Goal: Information Seeking & Learning: Learn about a topic

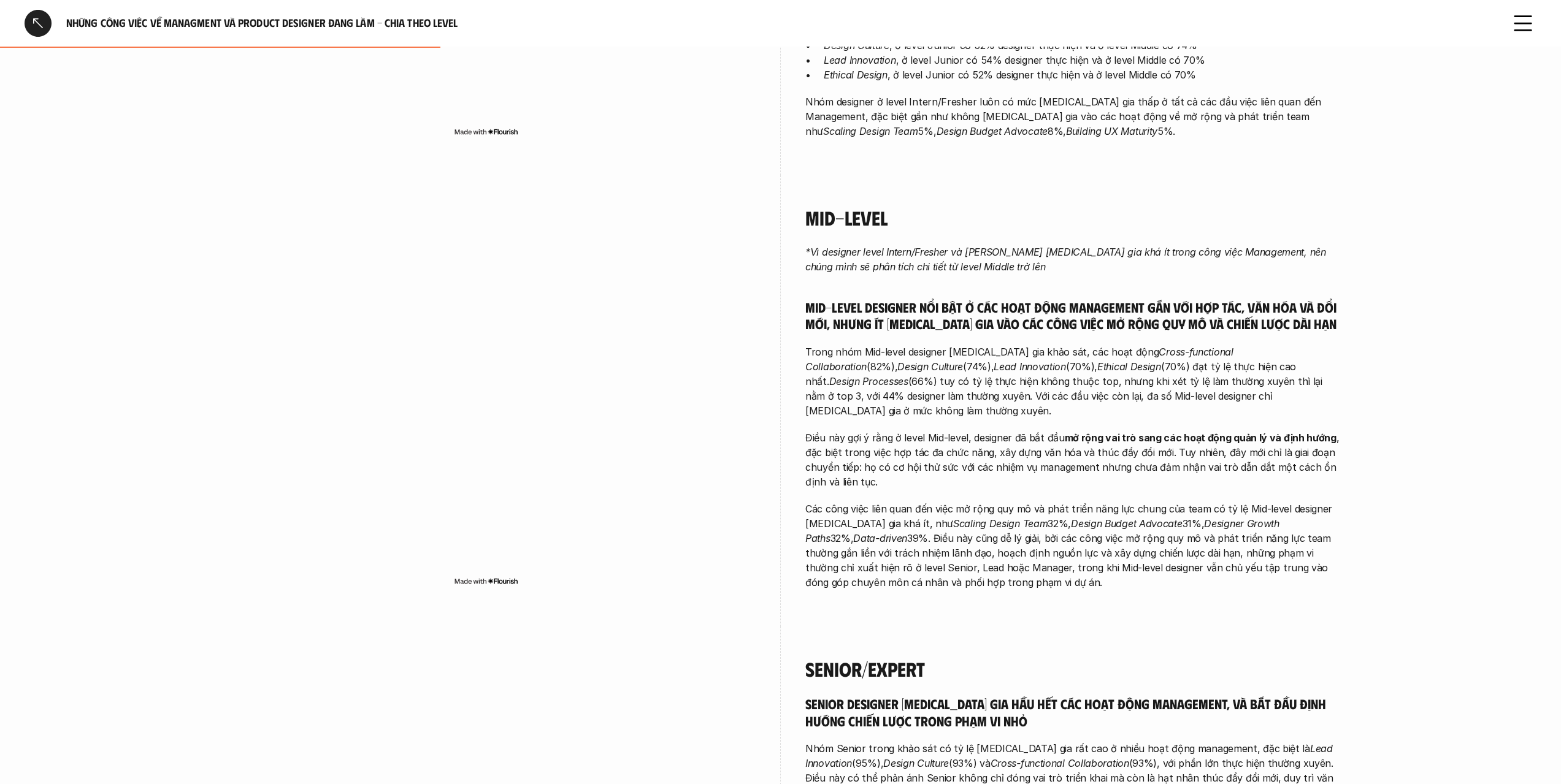
scroll to position [674, 0]
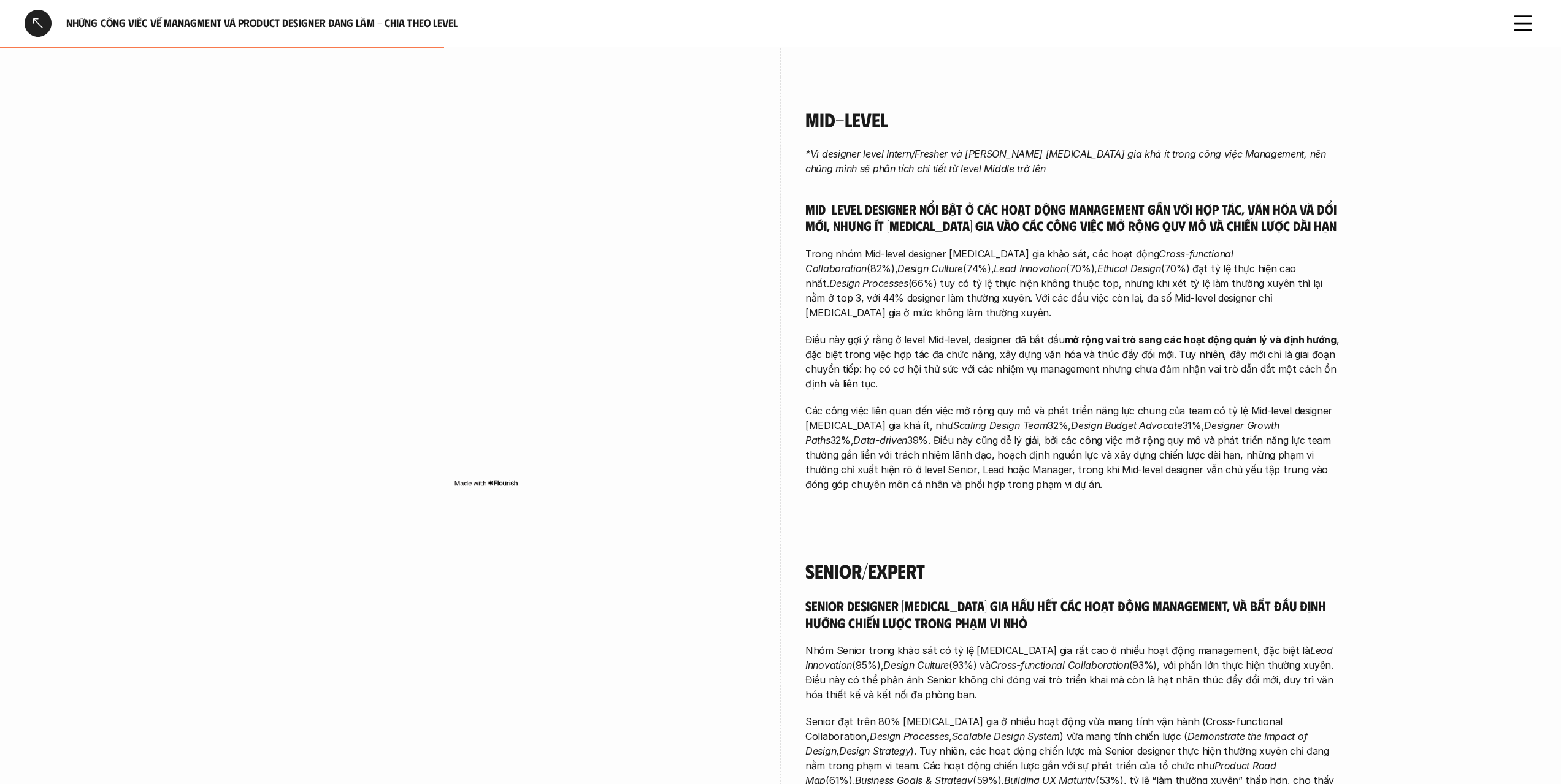
click at [1130, 232] on h5 "Mid-level designer nổi bật ở các hoạt động management gắn với hợp tác, văn hóa …" at bounding box center [1075, 217] width 539 height 34
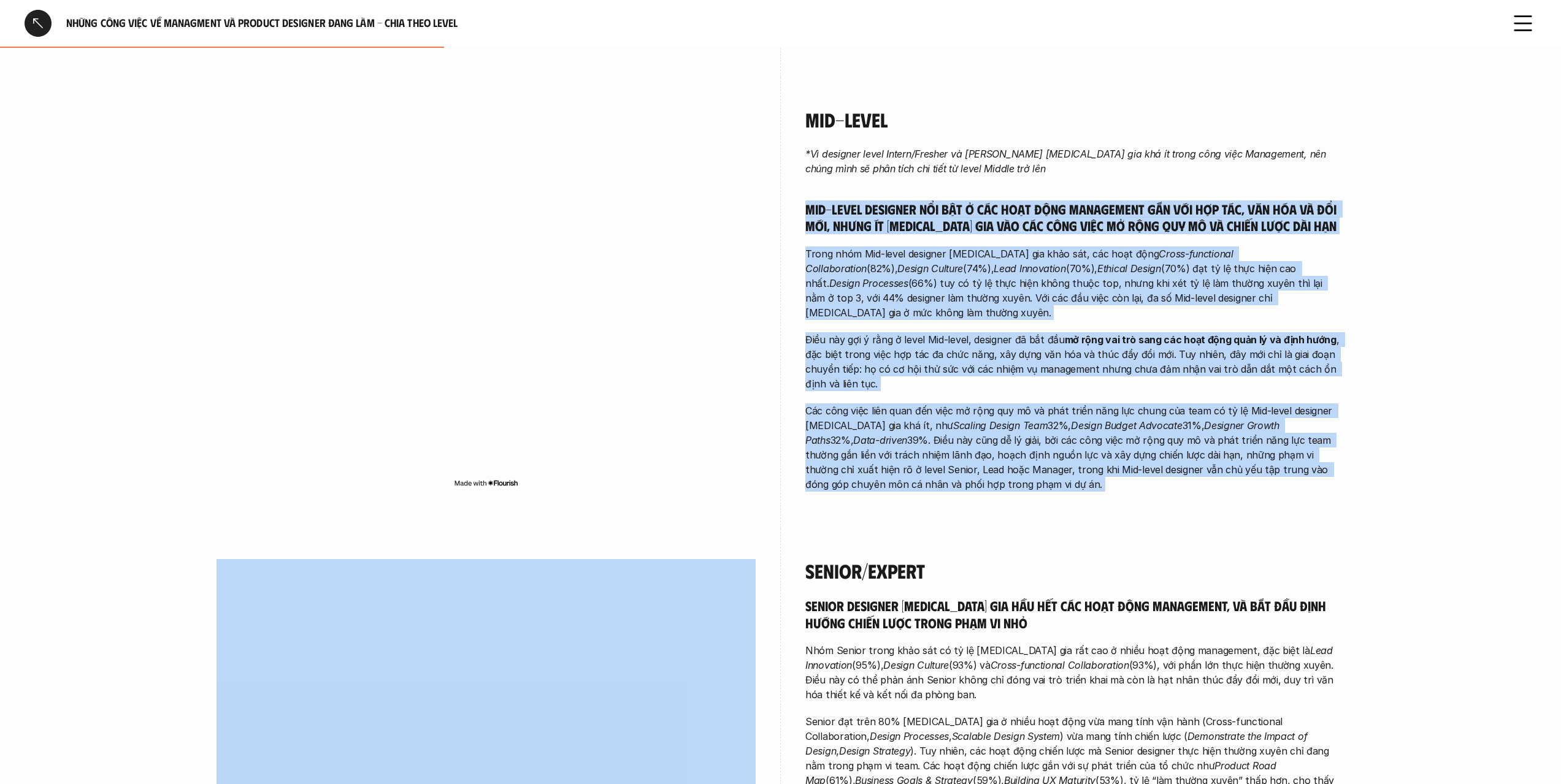
drag, startPoint x: 1130, startPoint y: 232, endPoint x: 1145, endPoint y: 457, distance: 225.5
click at [1145, 456] on div "*Vì designer level Intern/Fresher và [PERSON_NAME] [MEDICAL_DATA] gia khá ít tr…" at bounding box center [1075, 319] width 539 height 345
click at [1145, 457] on p "Các công việc liên quan đến việc mở rộng quy mô và phát triển năng lực chung củ…" at bounding box center [1075, 447] width 539 height 89
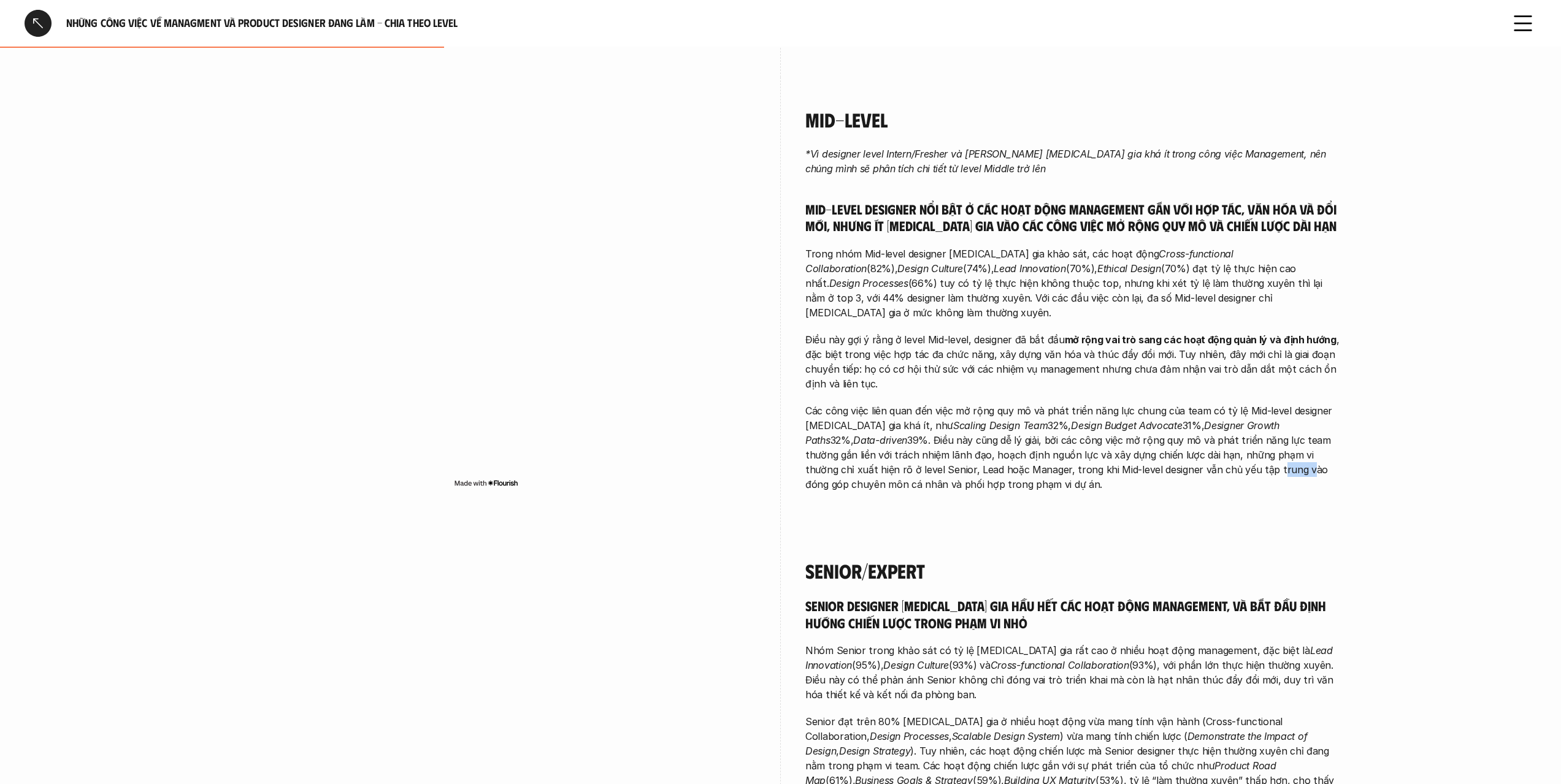
click at [1145, 457] on p "Các công việc liên quan đến việc mở rộng quy mô và phát triển năng lực chung củ…" at bounding box center [1075, 447] width 539 height 89
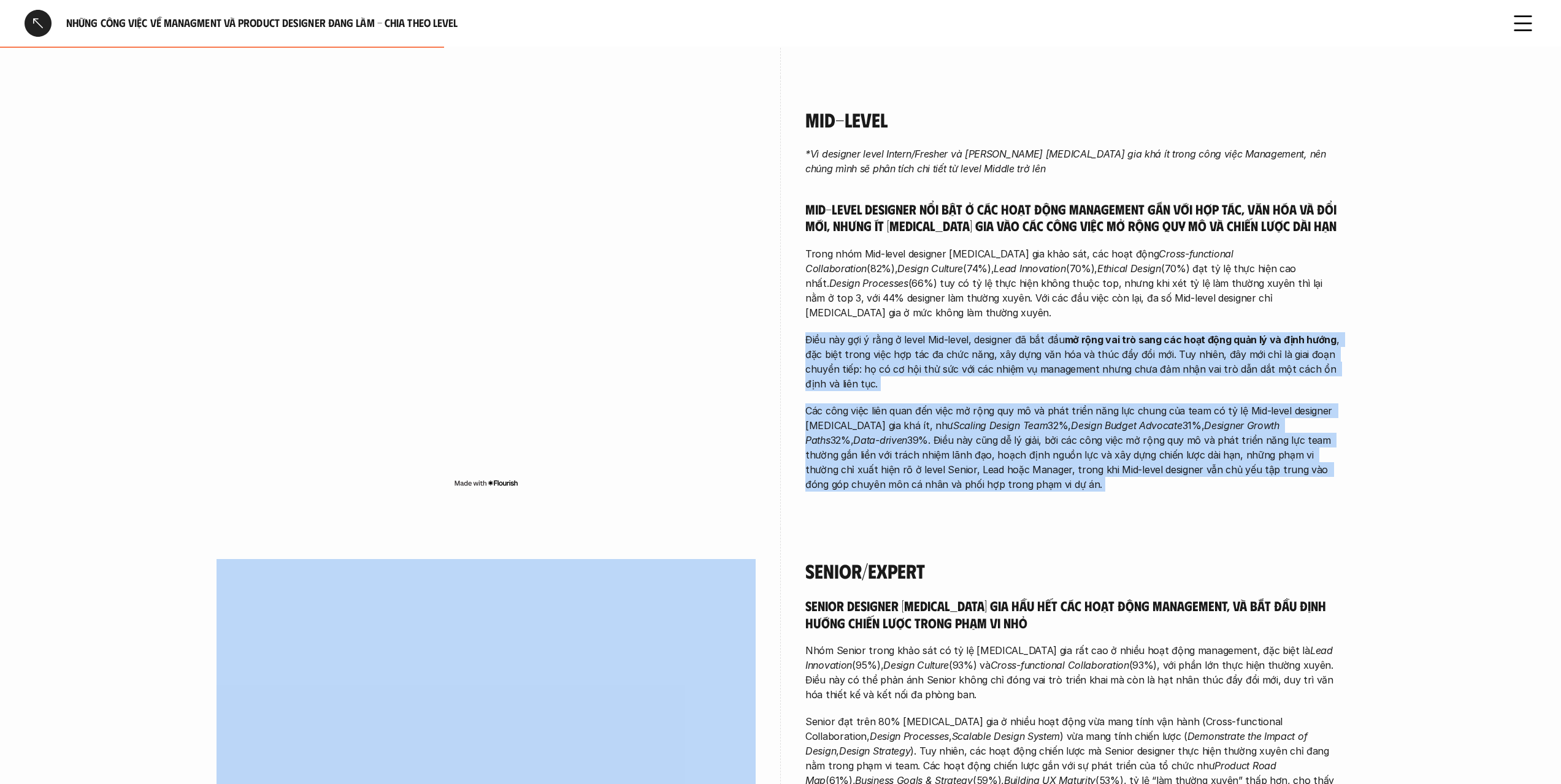
drag, startPoint x: 1145, startPoint y: 457, endPoint x: 1132, endPoint y: 238, distance: 219.4
click at [1133, 272] on div "*Vì designer level Intern/Fresher và [PERSON_NAME] [MEDICAL_DATA] gia khá ít tr…" at bounding box center [1075, 319] width 539 height 345
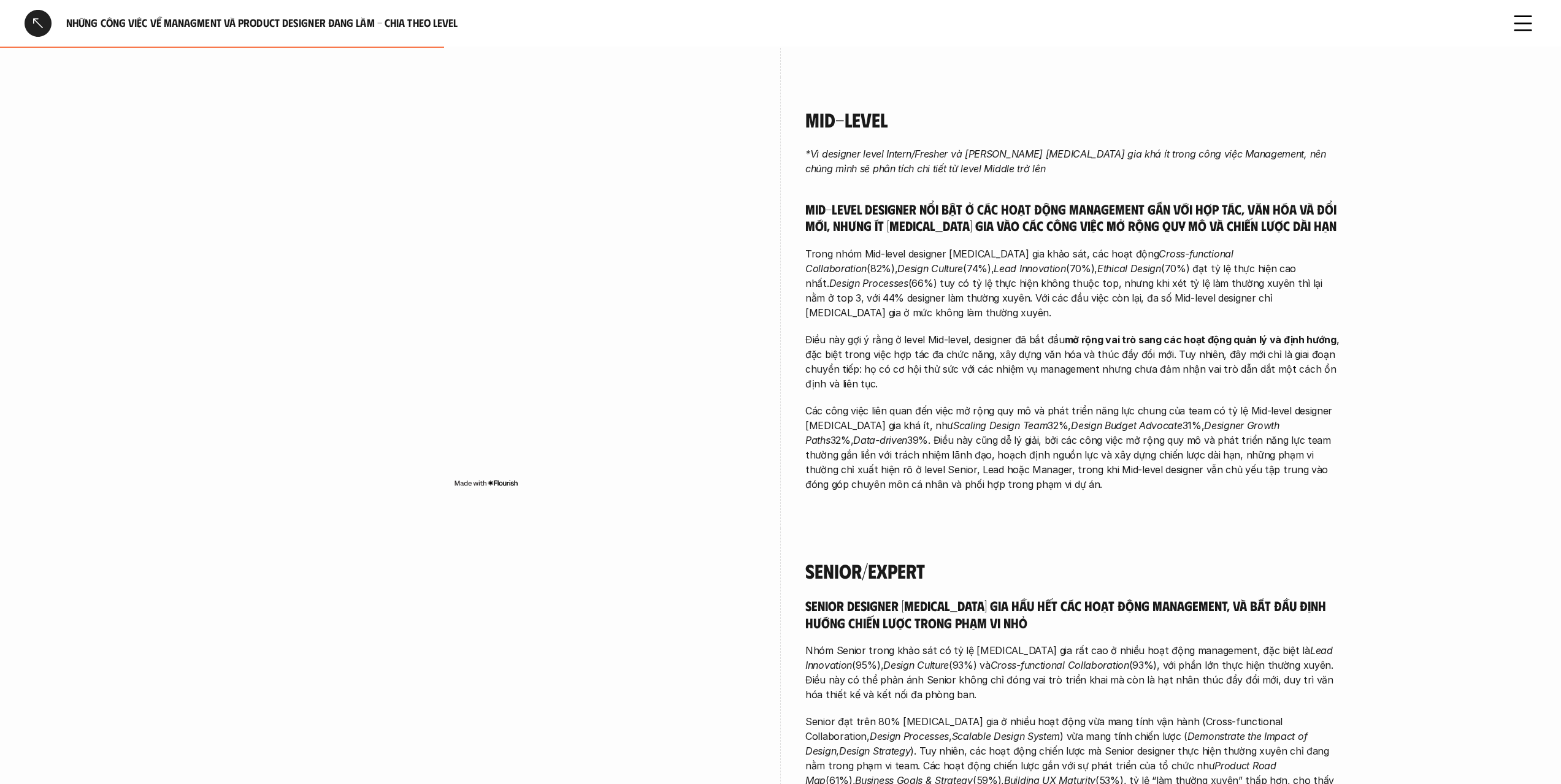
click at [1132, 238] on div "*Vì designer level Intern/Fresher và [PERSON_NAME] [MEDICAL_DATA] gia khá ít tr…" at bounding box center [1075, 319] width 539 height 345
click at [1136, 215] on h5 "Mid-level designer nổi bật ở các hoạt động management gắn với hợp tác, văn hóa …" at bounding box center [1075, 217] width 539 height 34
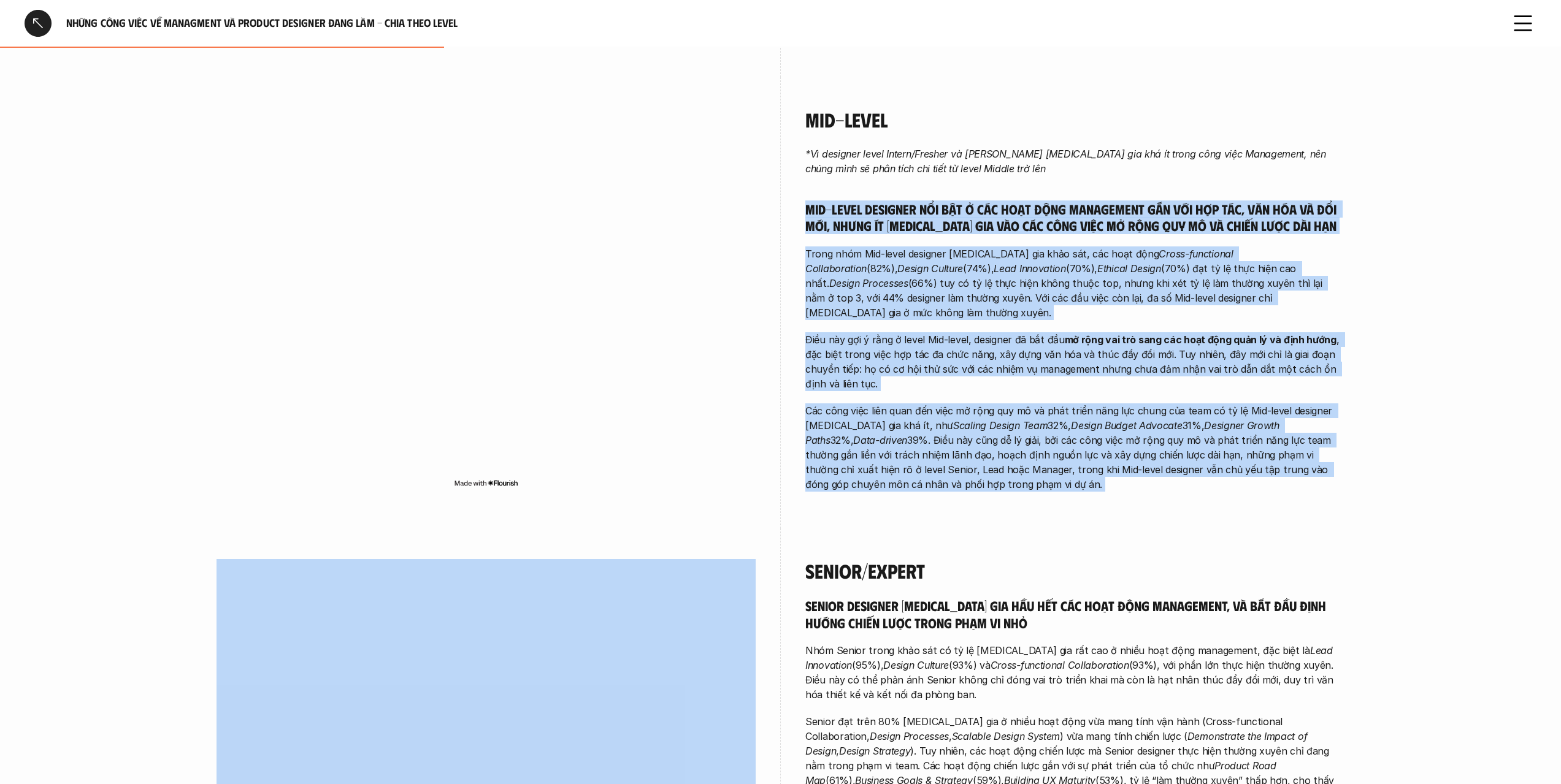
drag, startPoint x: 1136, startPoint y: 215, endPoint x: 1162, endPoint y: 469, distance: 255.3
click at [1162, 469] on div "*Vì designer level Intern/Fresher và [PERSON_NAME] [MEDICAL_DATA] gia khá ít tr…" at bounding box center [1075, 319] width 539 height 345
click at [1162, 469] on p "Các công việc liên quan đến việc mở rộng quy mô và phát triển năng lực chung củ…" at bounding box center [1075, 447] width 539 height 89
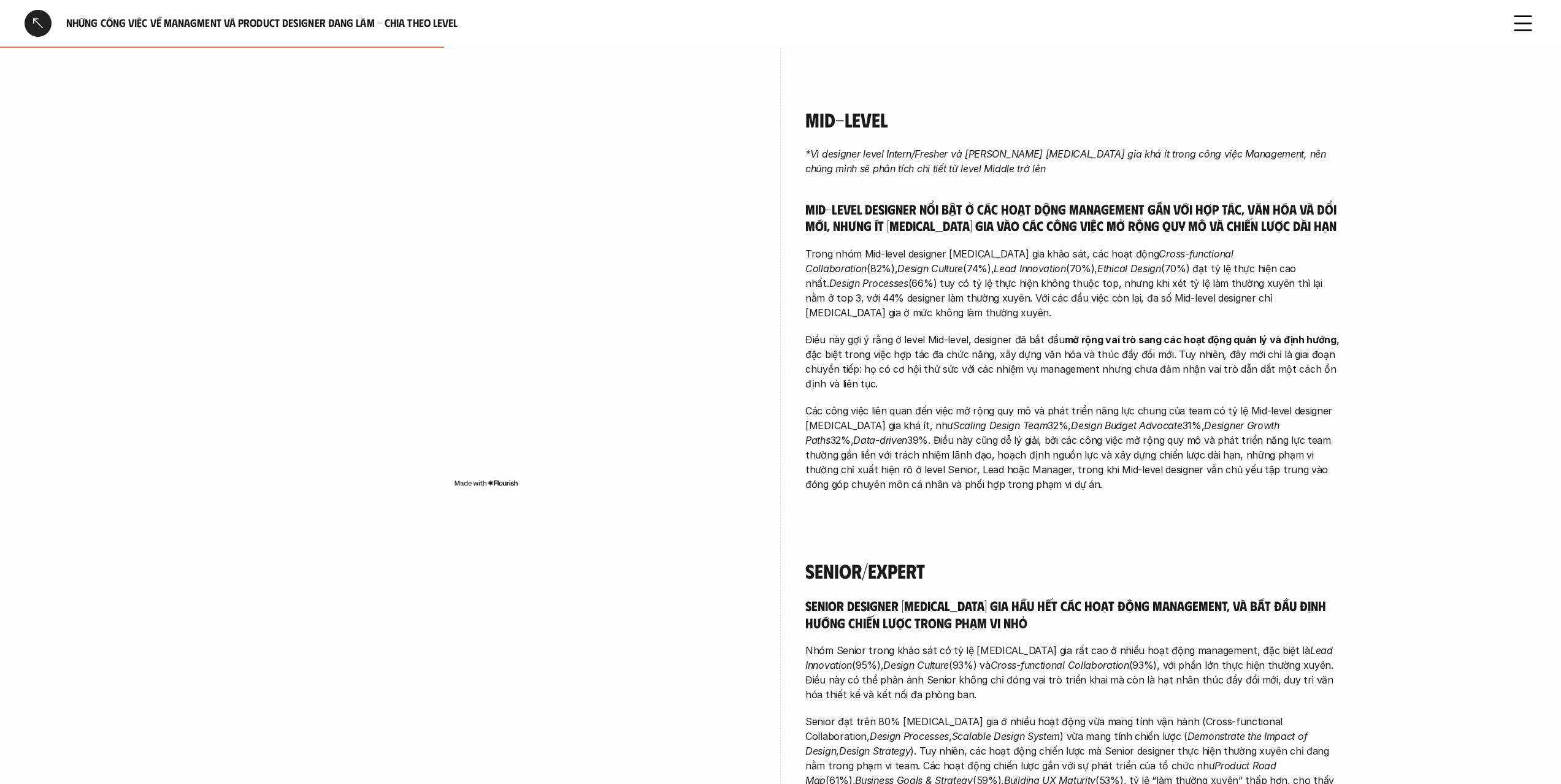
click at [1162, 469] on p "Các công việc liên quan đến việc mở rộng quy mô và phát triển năng lực chung củ…" at bounding box center [1075, 447] width 539 height 89
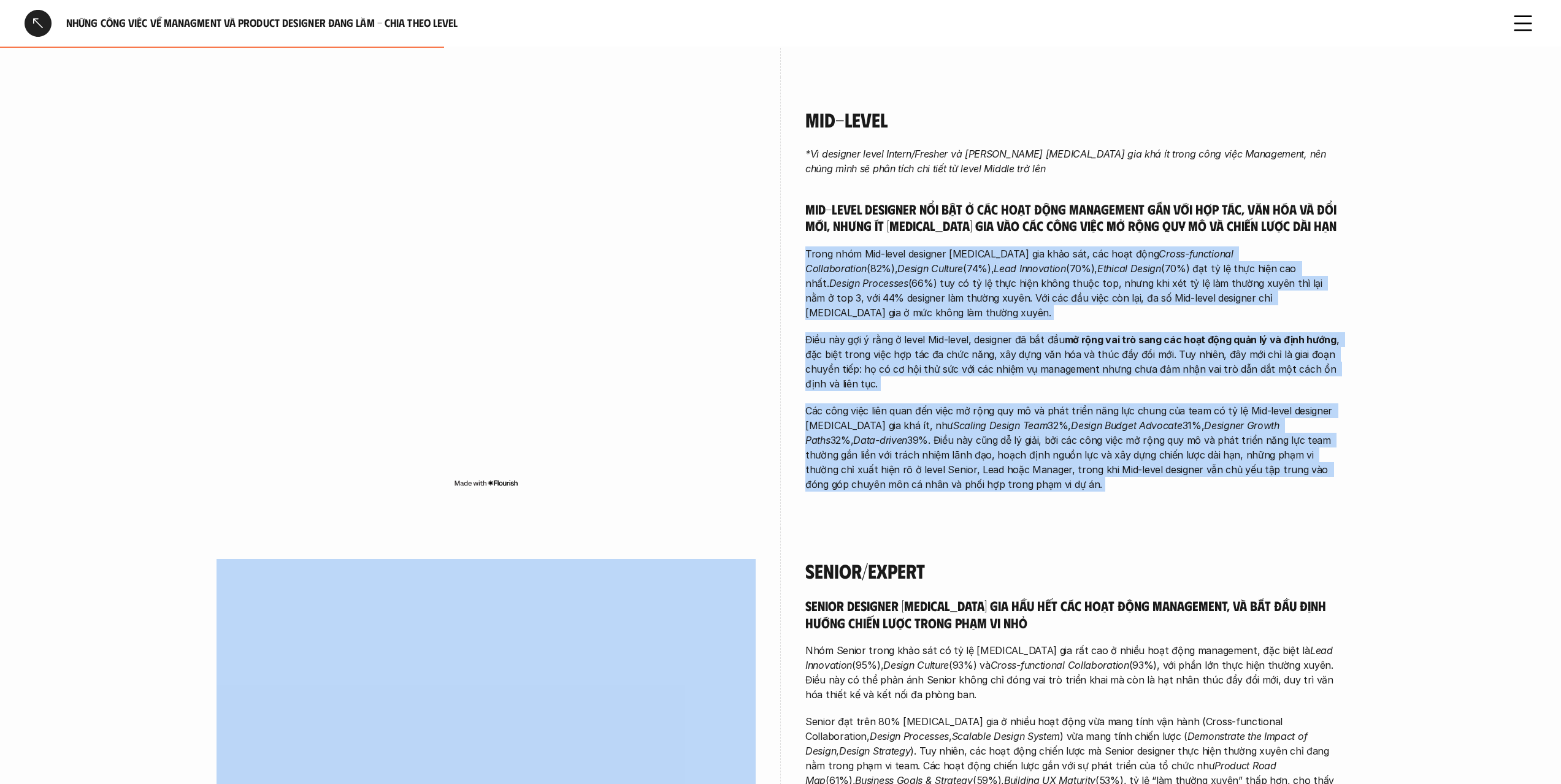
drag, startPoint x: 1162, startPoint y: 469, endPoint x: 1125, endPoint y: 231, distance: 240.9
click at [1125, 236] on div "*Vì designer level Intern/Fresher và [PERSON_NAME] [MEDICAL_DATA] gia khá ít tr…" at bounding box center [1075, 319] width 539 height 345
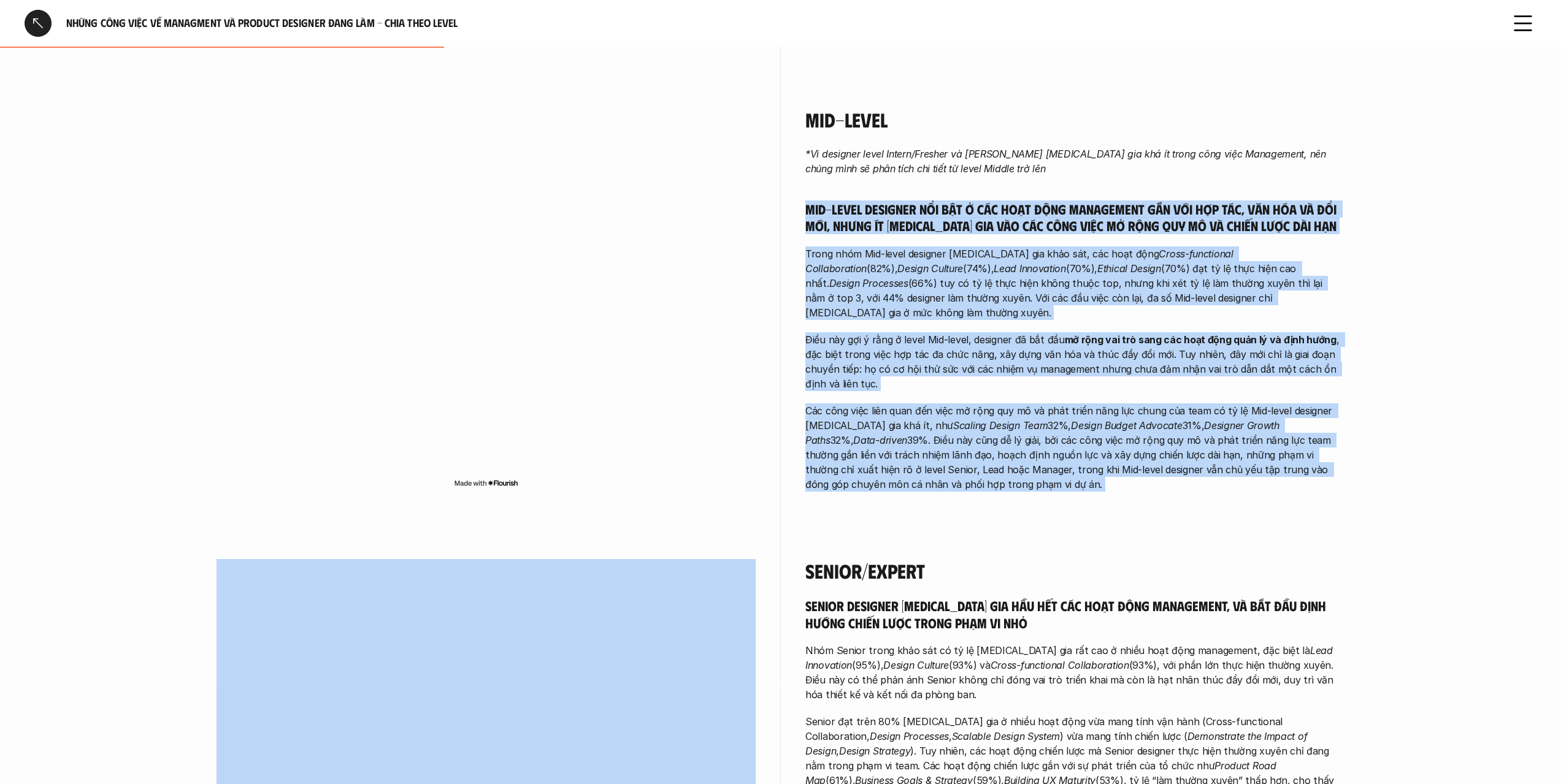
click at [1125, 224] on h5 "Mid-level designer nổi bật ở các hoạt động management gắn với hợp tác, văn hóa …" at bounding box center [1075, 217] width 539 height 34
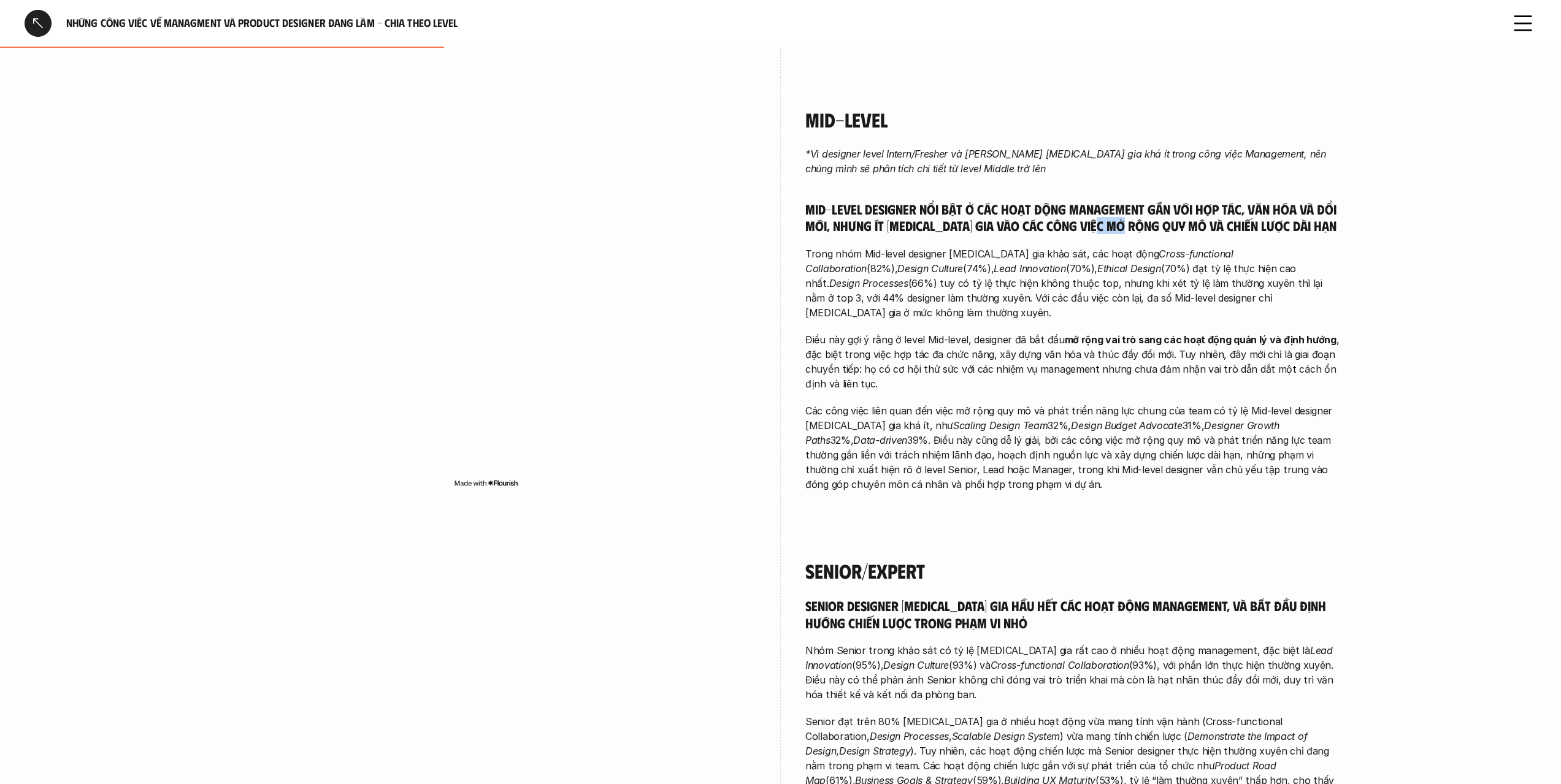
click at [1125, 224] on h5 "Mid-level designer nổi bật ở các hoạt động management gắn với hợp tác, văn hóa …" at bounding box center [1075, 217] width 539 height 34
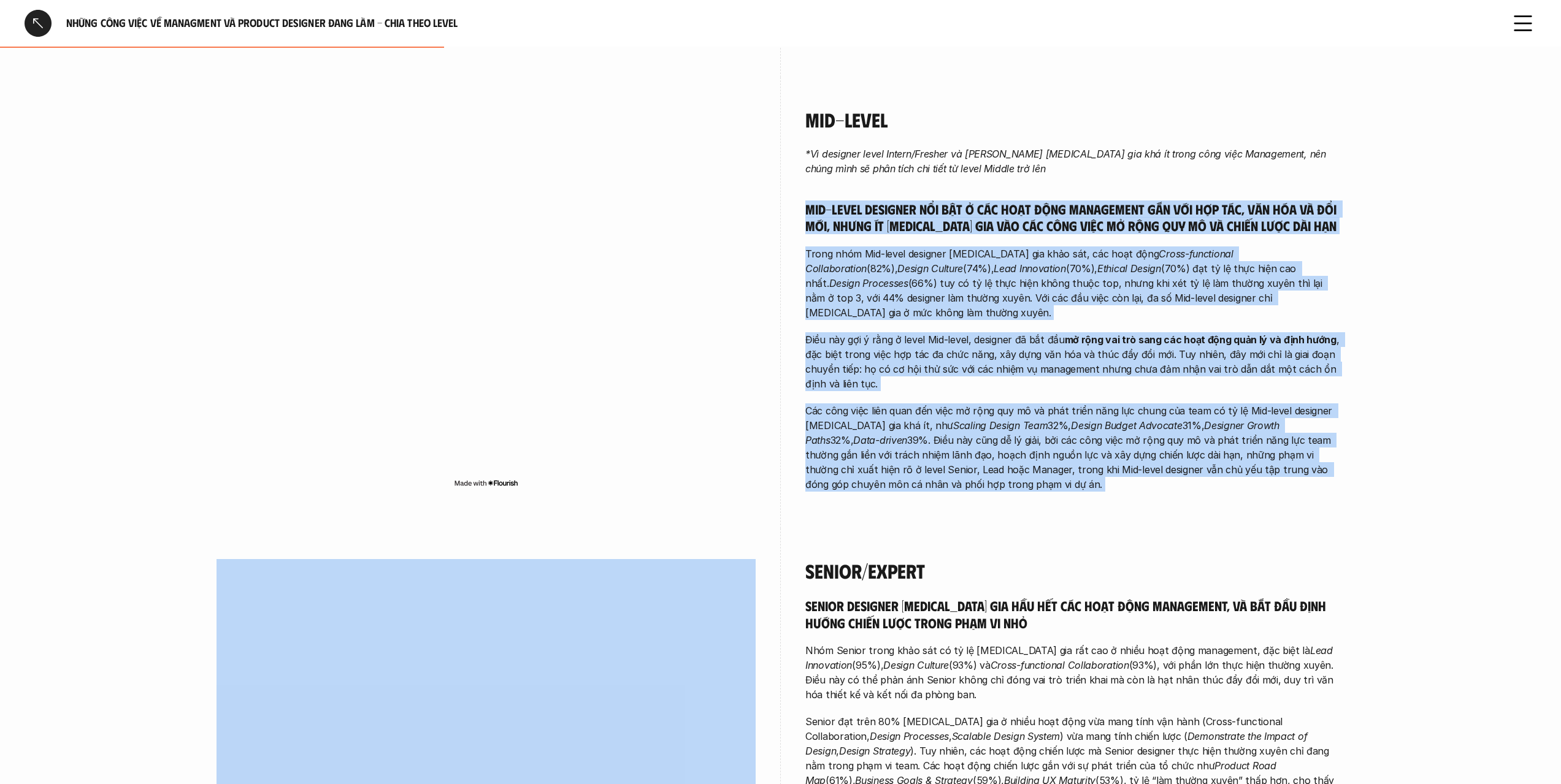
drag, startPoint x: 1125, startPoint y: 224, endPoint x: 1150, endPoint y: 444, distance: 221.4
click at [1150, 443] on div "*Vì designer level Intern/Fresher và [PERSON_NAME] [MEDICAL_DATA] gia khá ít tr…" at bounding box center [1075, 319] width 539 height 345
click at [1150, 444] on p "Các công việc liên quan đến việc mở rộng quy mô và phát triển năng lực chung củ…" at bounding box center [1075, 447] width 539 height 89
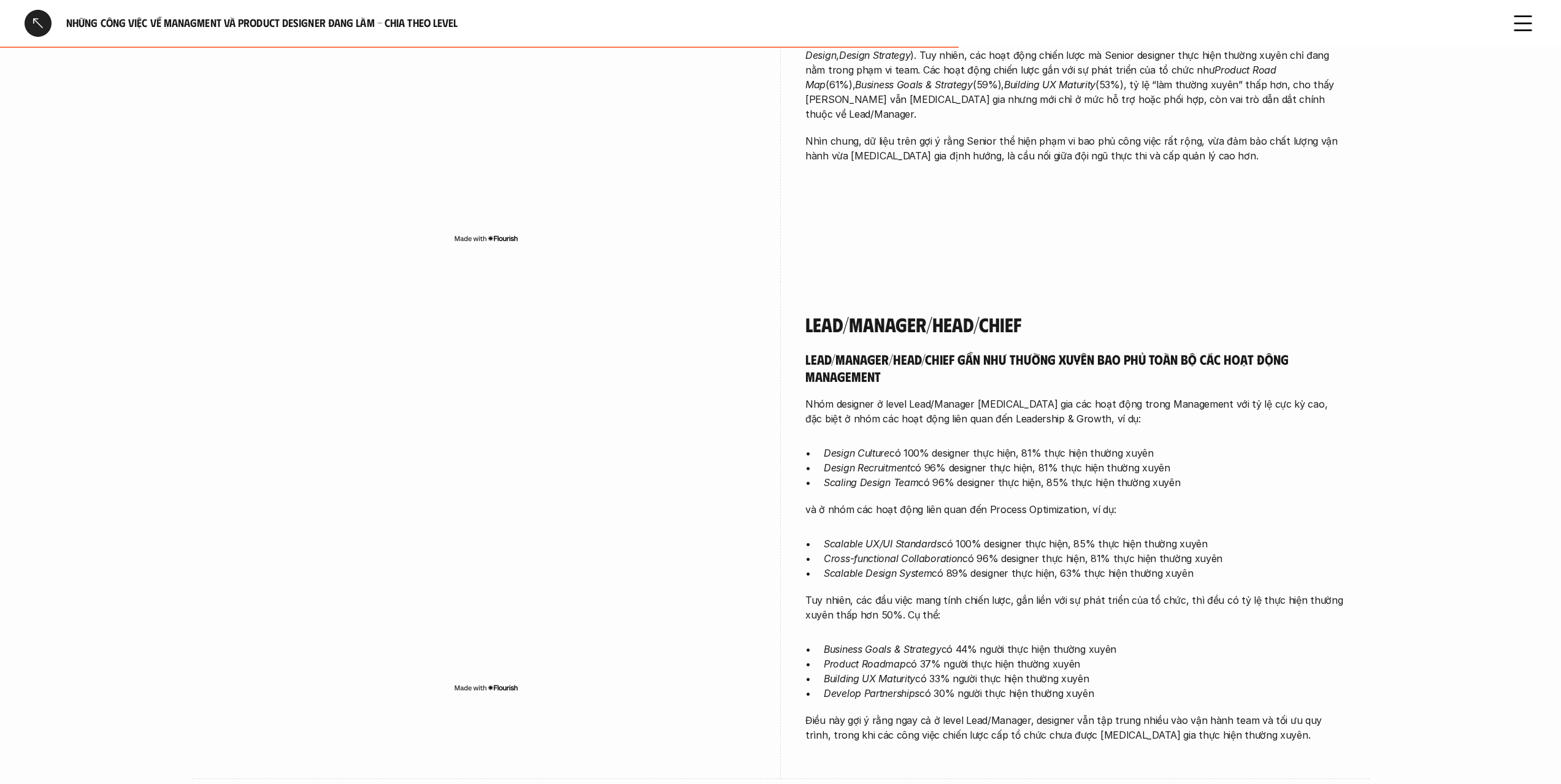
scroll to position [1471, 0]
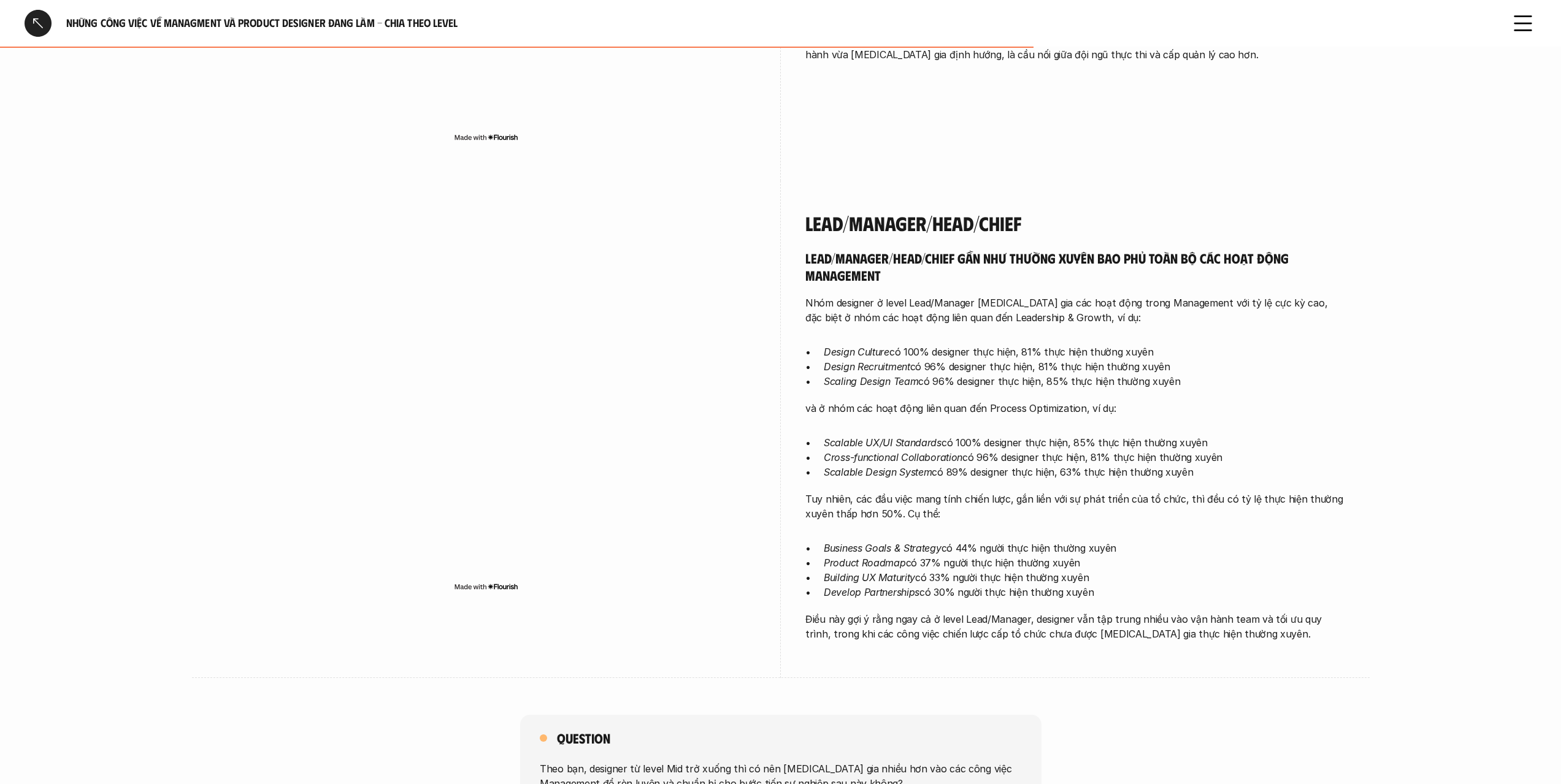
drag, startPoint x: 1116, startPoint y: 193, endPoint x: 1142, endPoint y: 388, distance: 196.7
click at [1142, 386] on div "Lead/Manager/Head/Chief Lead/Manager/Head/Chief gần như thường xuyên bao phủ to…" at bounding box center [1075, 428] width 539 height 497
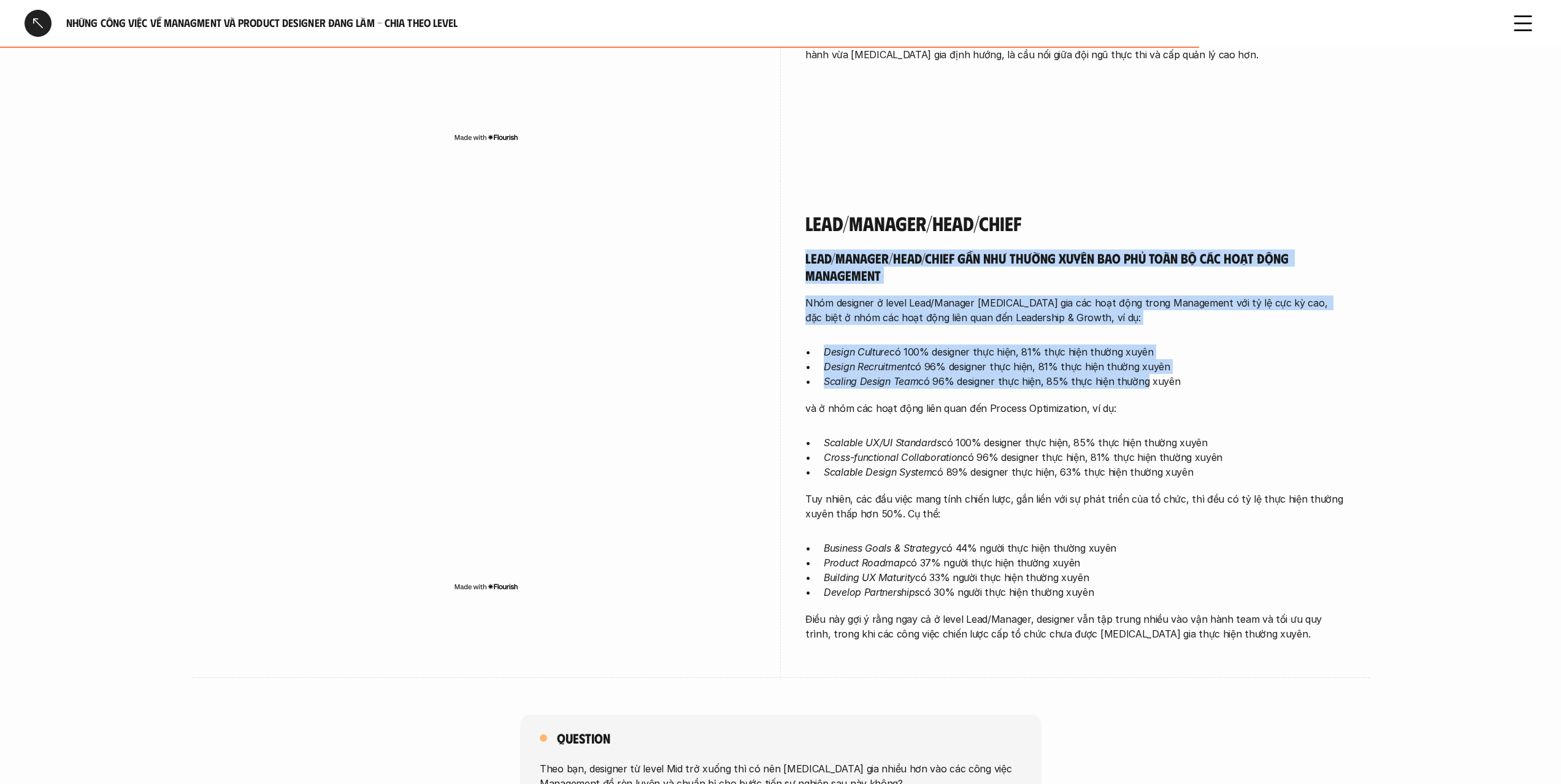
scroll to position [1961, 0]
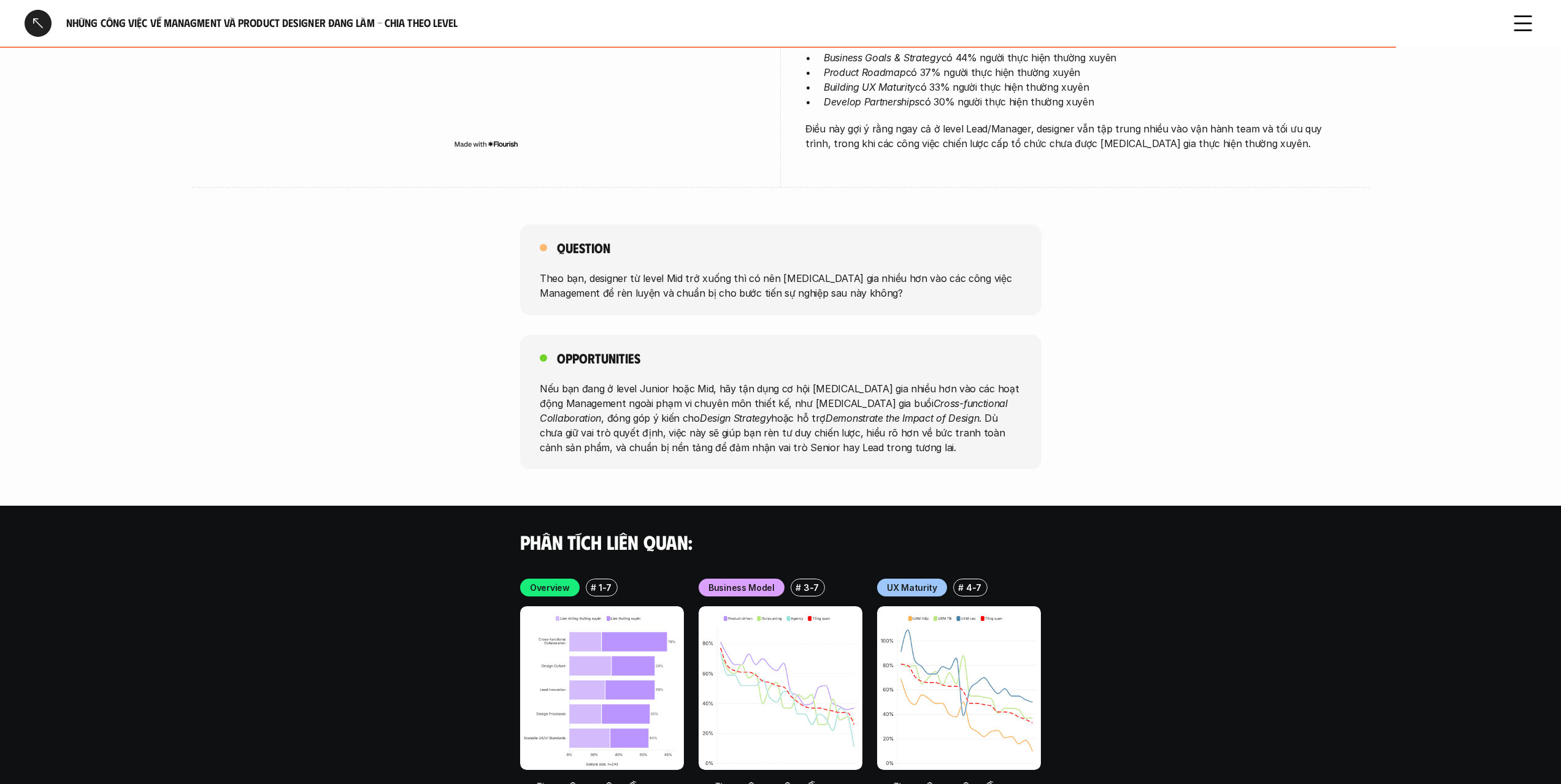
click at [926, 299] on p "Theo bạn, designer từ level Mid trở xuống thì có nên [MEDICAL_DATA] gia nhiều h…" at bounding box center [780, 286] width 482 height 30
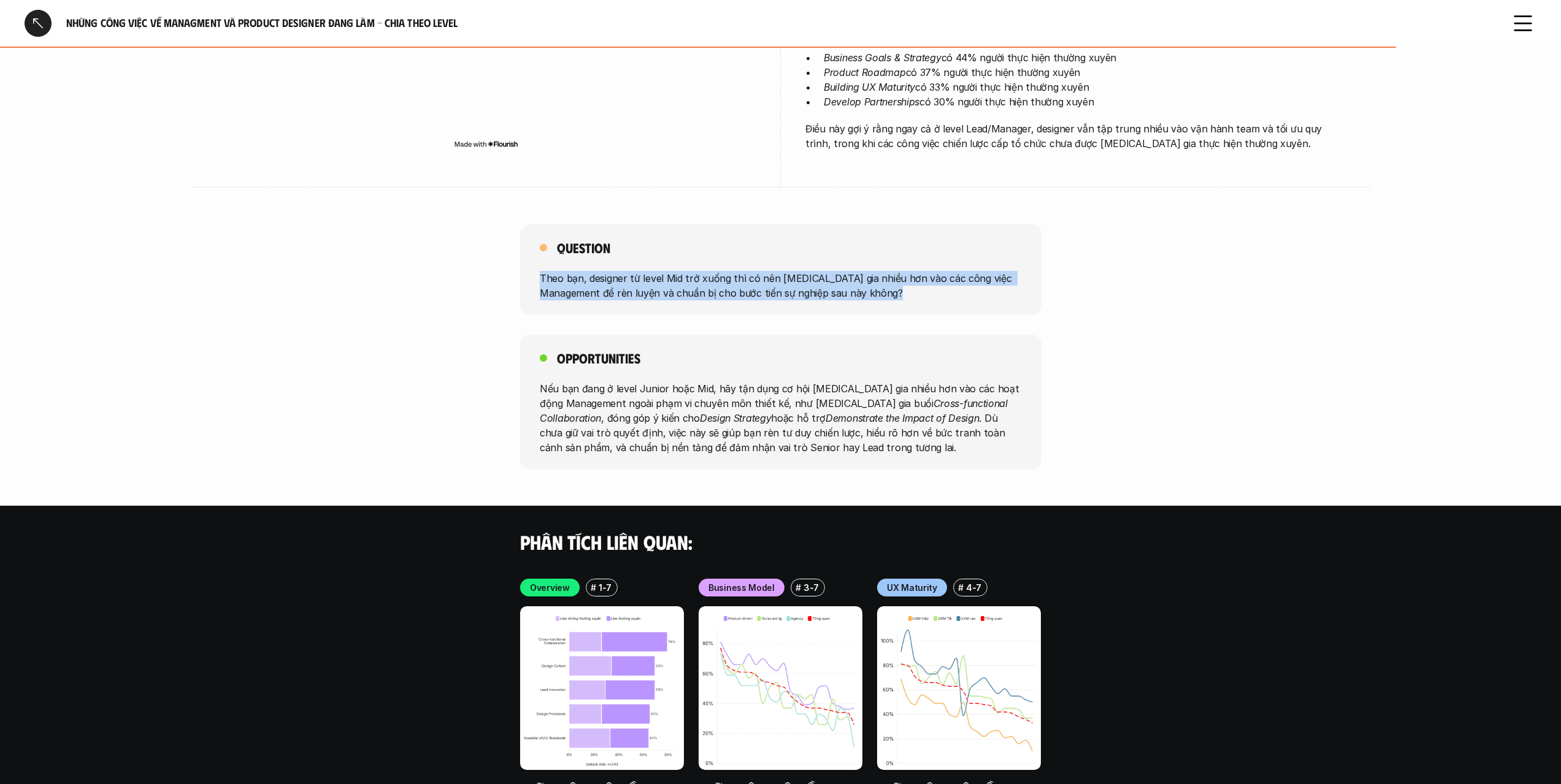
click at [926, 299] on p "Theo bạn, designer từ level Mid trở xuống thì có nên [MEDICAL_DATA] gia nhiều h…" at bounding box center [780, 286] width 482 height 30
click at [928, 296] on p "Theo bạn, designer từ level Mid trở xuống thì có nên [MEDICAL_DATA] gia nhiều h…" at bounding box center [780, 286] width 482 height 30
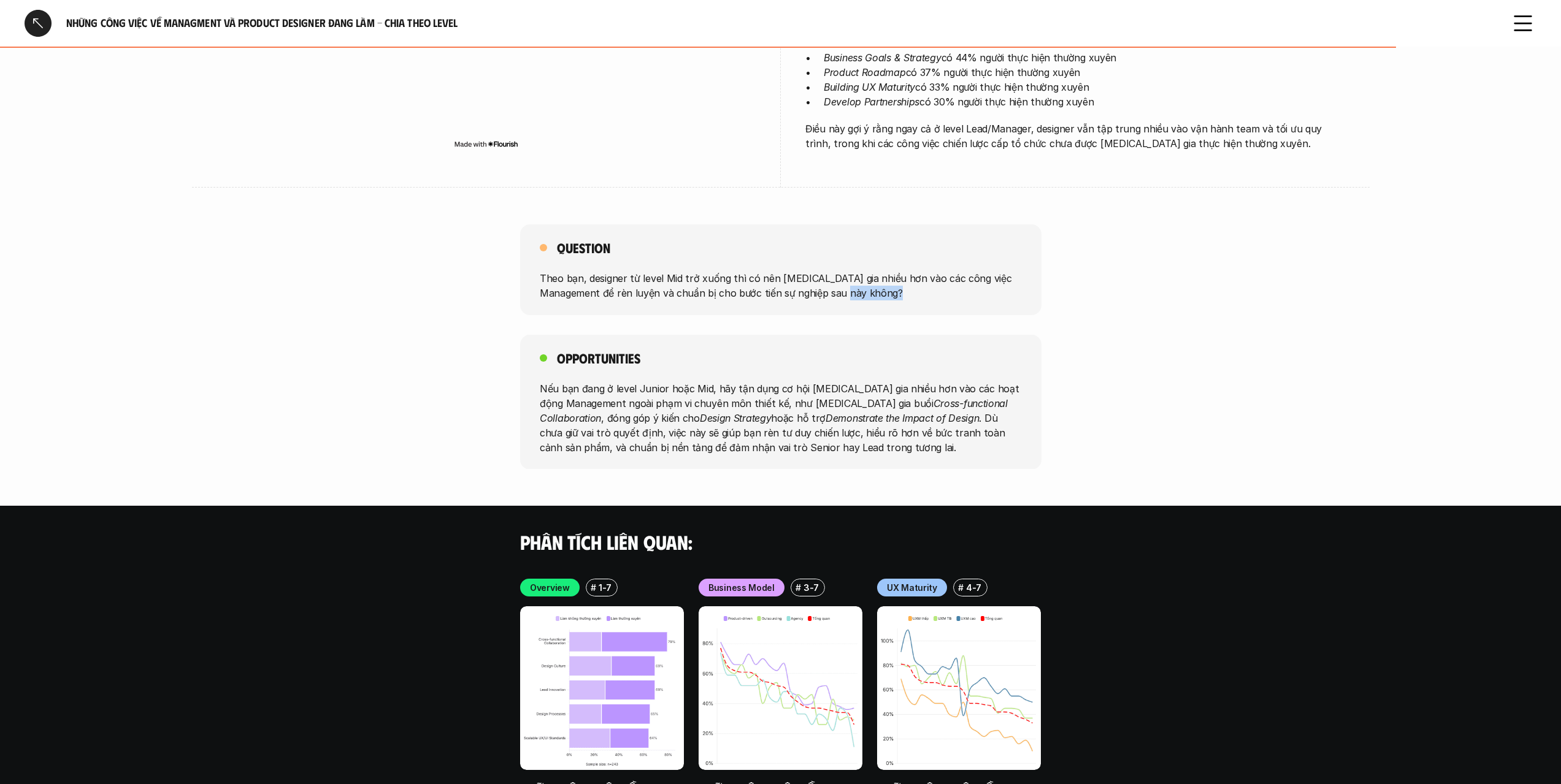
click at [928, 296] on p "Theo bạn, designer từ level Mid trở xuống thì có nên [MEDICAL_DATA] gia nhiều h…" at bounding box center [780, 286] width 482 height 30
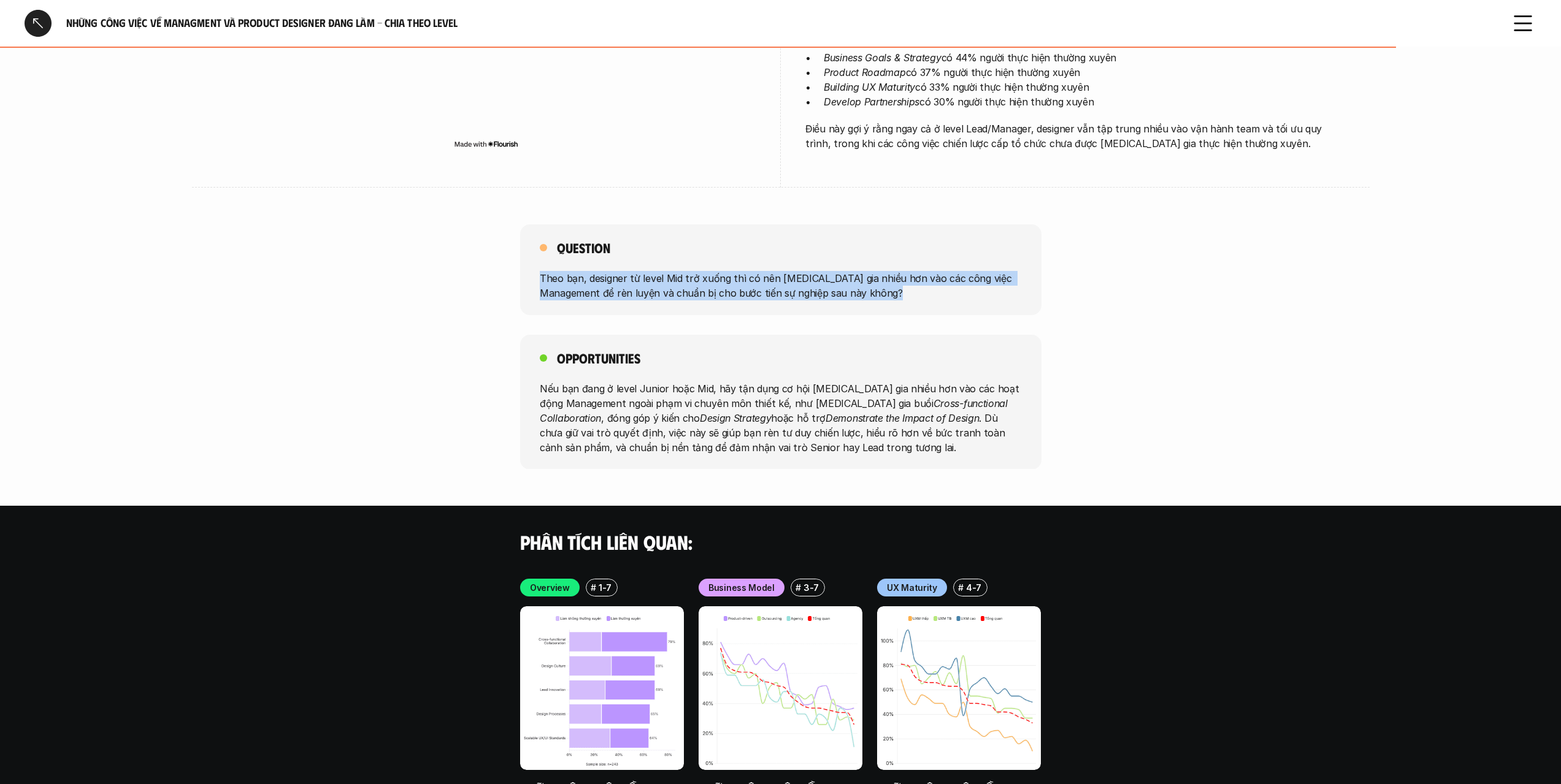
click at [928, 296] on p "Theo bạn, designer từ level Mid trở xuống thì có nên [MEDICAL_DATA] gia nhiều h…" at bounding box center [780, 286] width 482 height 30
click at [930, 300] on div "Question Theo bạn, designer từ level Mid trở xuống thì có nên [MEDICAL_DATA] gi…" at bounding box center [780, 269] width 521 height 91
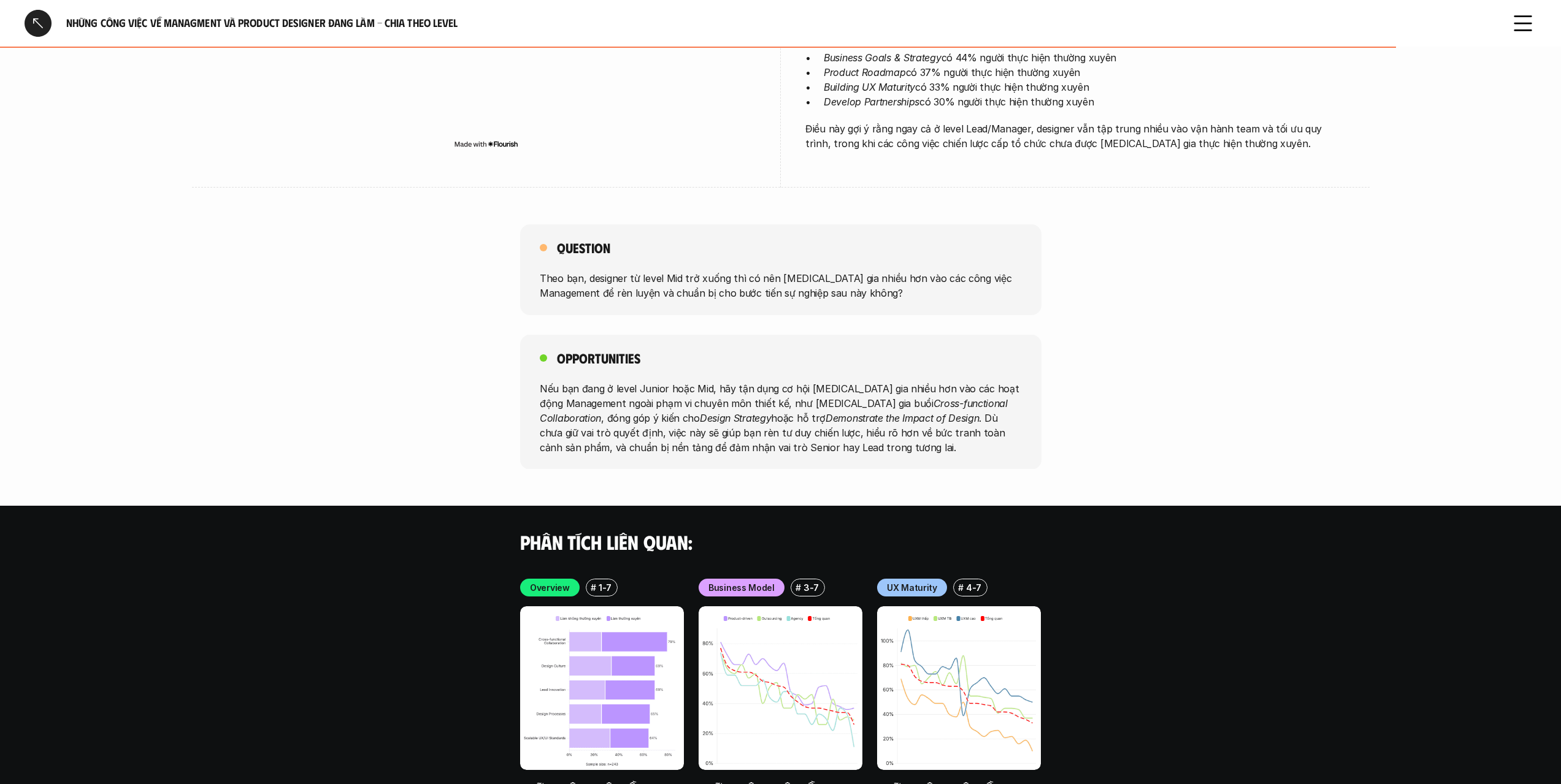
click at [930, 300] on div "Question Theo bạn, designer từ level Mid trở xuống thì có nên [MEDICAL_DATA] gi…" at bounding box center [780, 269] width 521 height 91
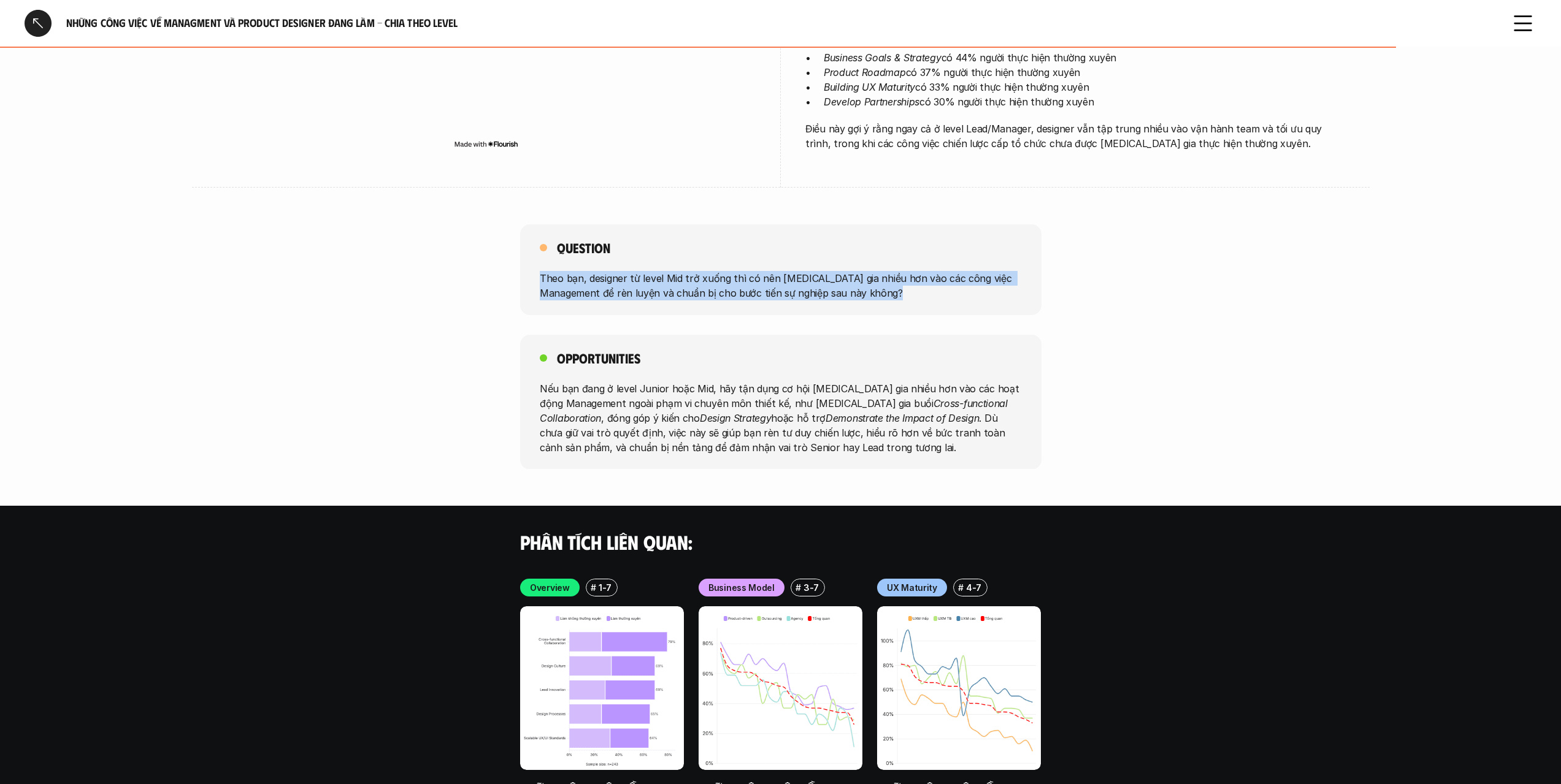
click at [930, 300] on div "Question Theo bạn, designer từ level Mid trở xuống thì có nên [MEDICAL_DATA] gi…" at bounding box center [780, 269] width 521 height 91
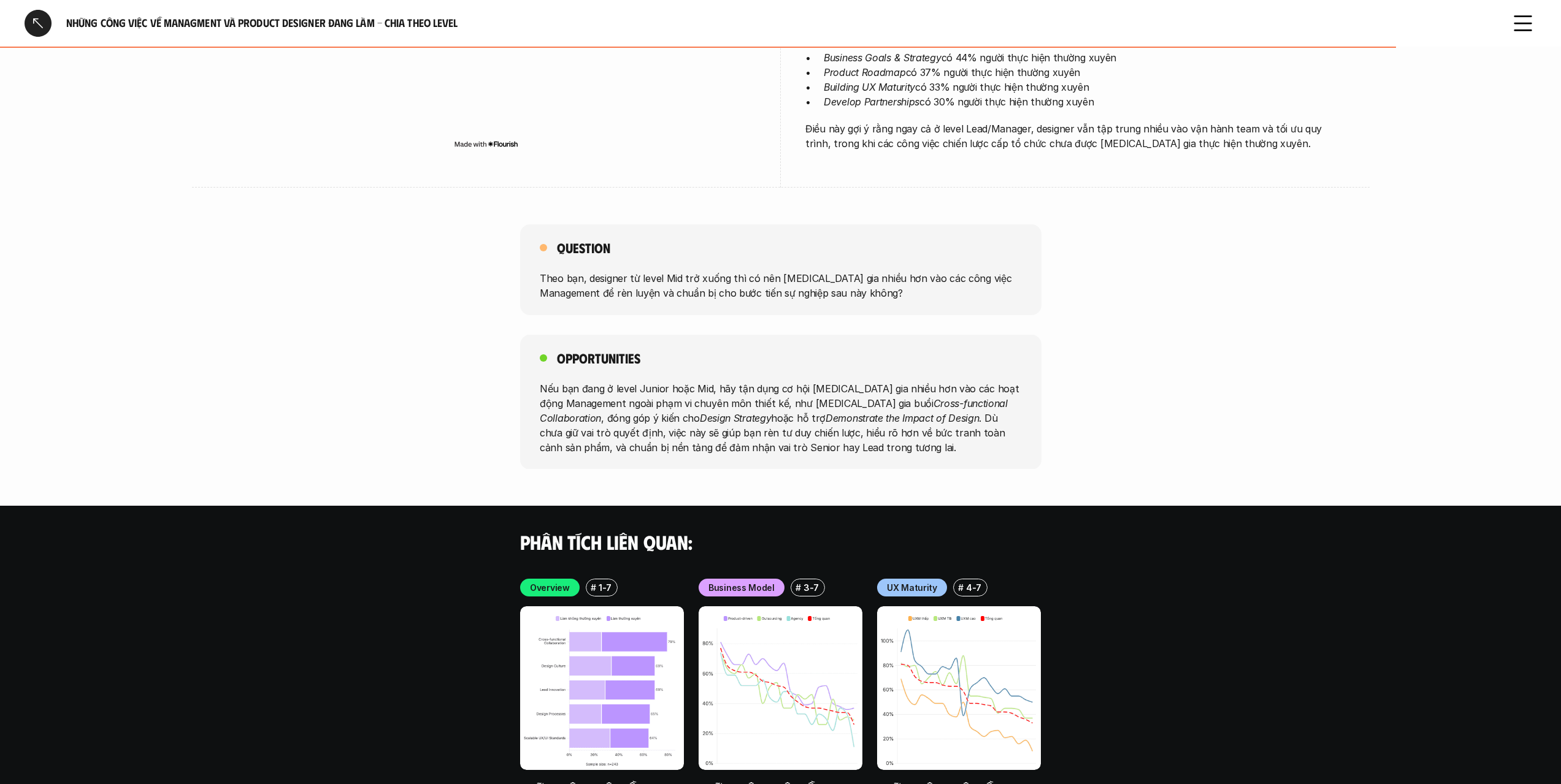
click at [882, 375] on div "Opportunities Nếu bạn đang ở level Junior hoặc Mid, hãy tận dụng cơ hội [MEDICA…" at bounding box center [780, 401] width 521 height 134
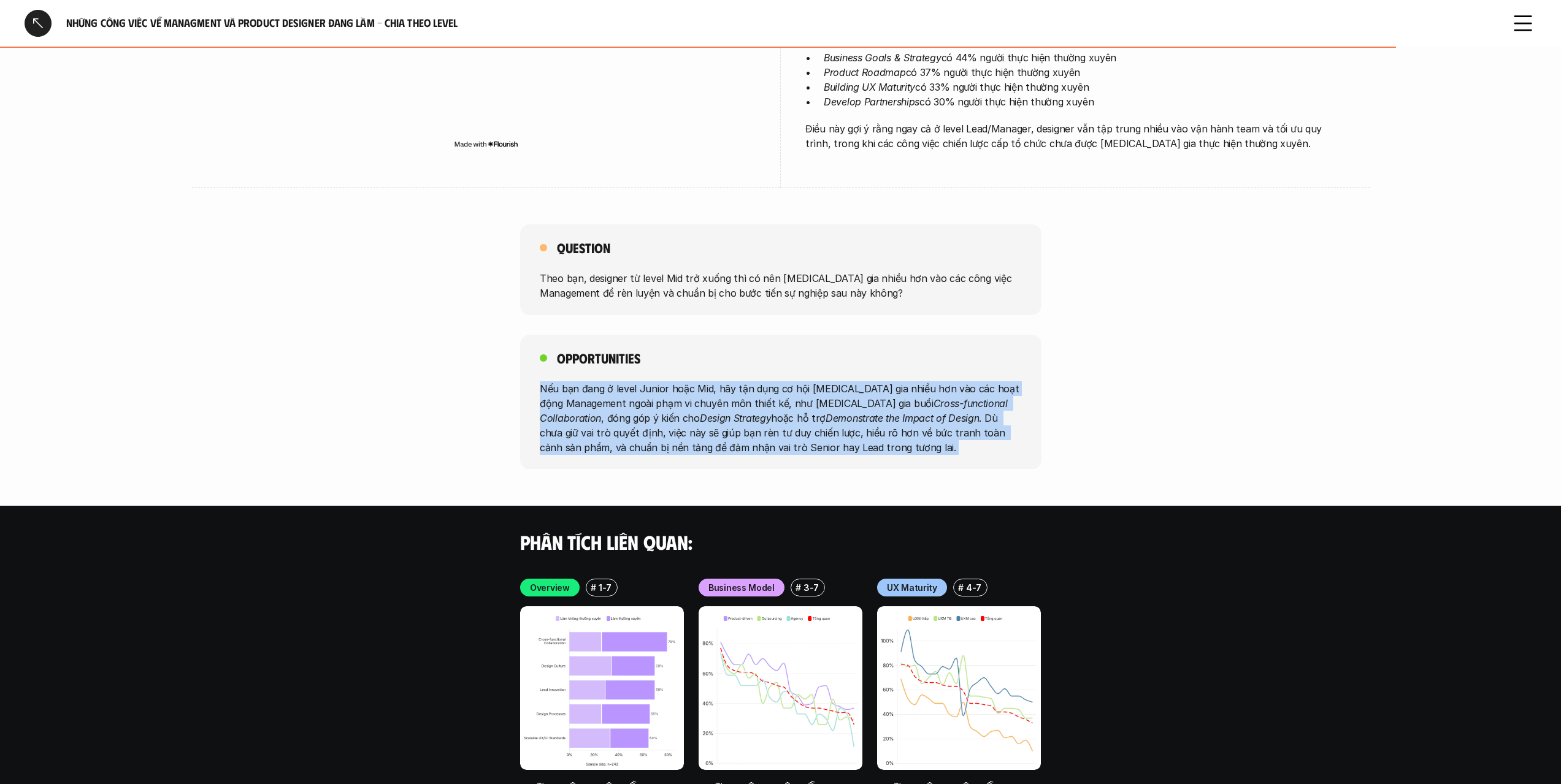
drag, startPoint x: 882, startPoint y: 375, endPoint x: 887, endPoint y: 424, distance: 49.3
click at [887, 424] on div "Opportunities Nếu bạn đang ở level Junior hoặc Mid, hãy tận dụng cơ hội [MEDICA…" at bounding box center [780, 401] width 521 height 134
click at [887, 424] on p "Nếu bạn đang ở level Junior hoặc Mid, hãy tận dụng cơ hội [MEDICAL_DATA] gia nh…" at bounding box center [780, 417] width 482 height 74
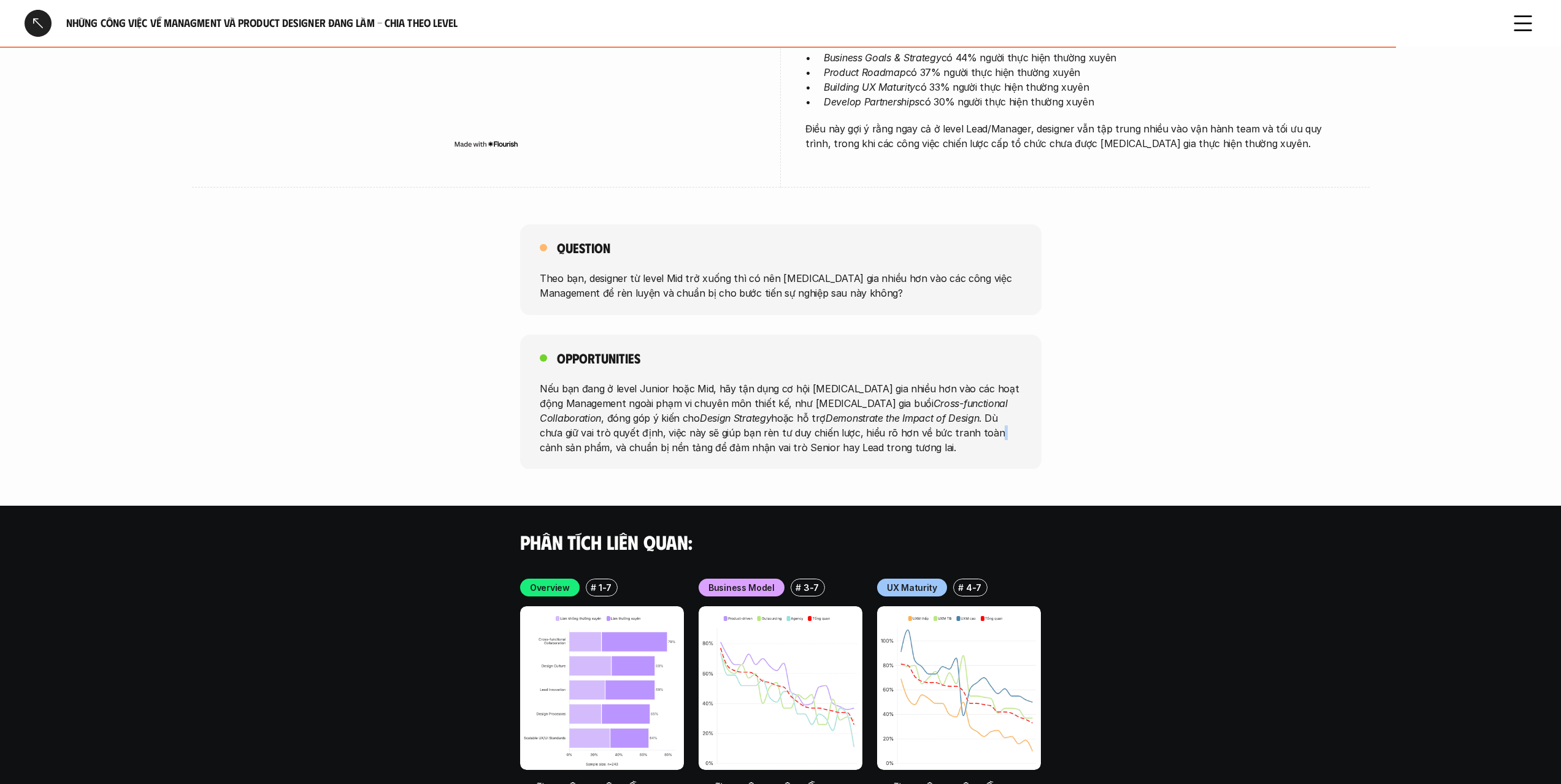
click at [887, 424] on p "Nếu bạn đang ở level Junior hoặc Mid, hãy tận dụng cơ hội [MEDICAL_DATA] gia nh…" at bounding box center [780, 417] width 482 height 74
click at [886, 424] on p "Nếu bạn đang ở level Junior hoặc Mid, hãy tận dụng cơ hội [MEDICAL_DATA] gia nh…" at bounding box center [780, 417] width 482 height 74
click at [895, 267] on div "Question Theo bạn, designer từ level Mid trở xuống thì có nên [MEDICAL_DATA] gi…" at bounding box center [780, 269] width 521 height 91
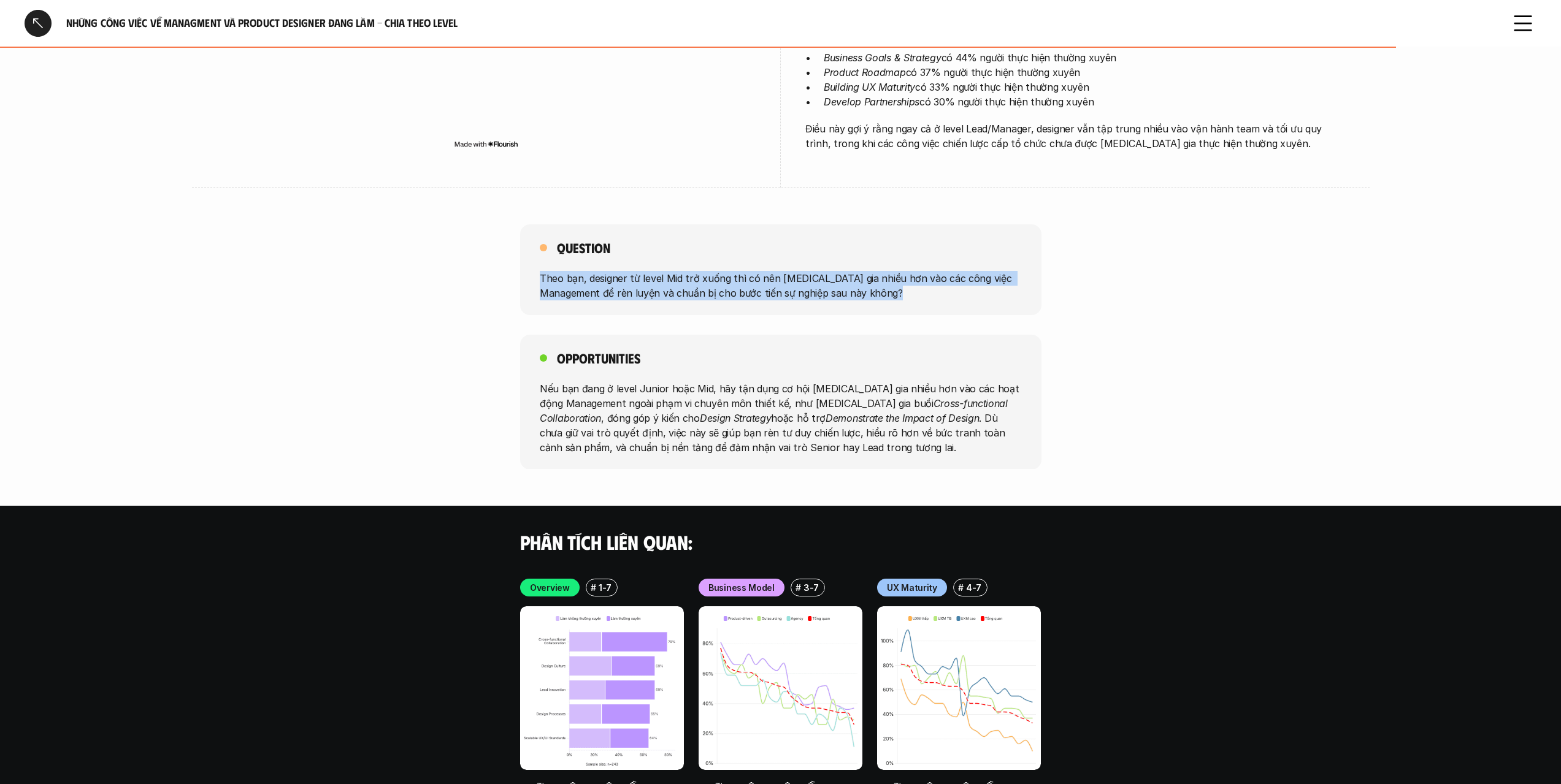
click at [895, 267] on div "Question Theo bạn, designer từ level Mid trở xuống thì có nên [MEDICAL_DATA] gi…" at bounding box center [780, 269] width 521 height 91
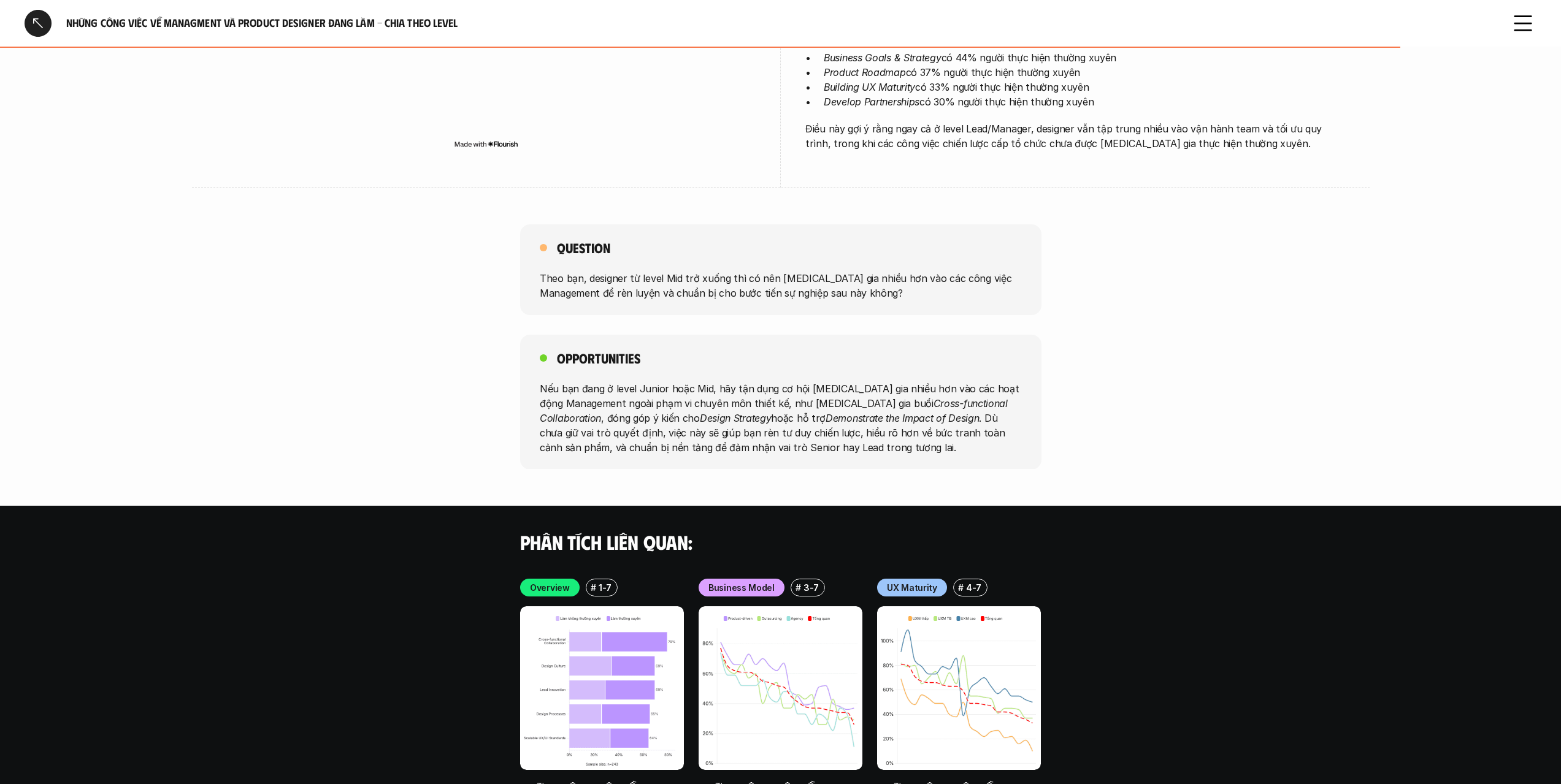
scroll to position [1966, 0]
